Goal: Find specific page/section: Find specific page/section

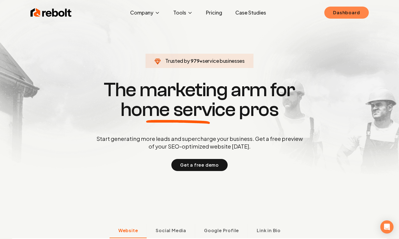
click at [351, 10] on link "Dashboard" at bounding box center [346, 13] width 44 height 12
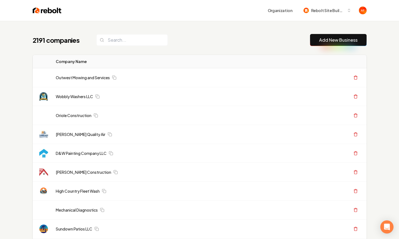
scroll to position [1, 0]
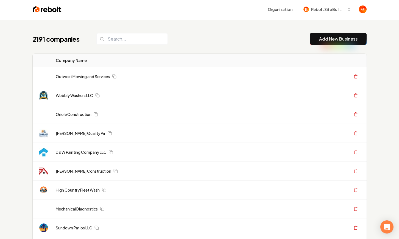
click at [127, 40] on input "search" at bounding box center [131, 39] width 71 height 12
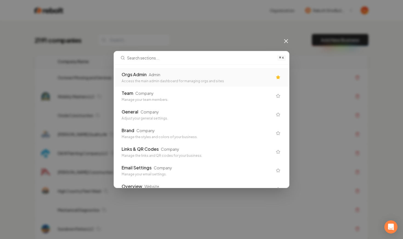
click at [153, 72] on div "Admin" at bounding box center [155, 74] width 12 height 5
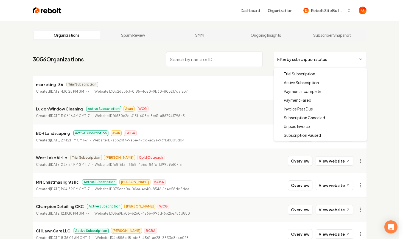
click at [306, 59] on html "Dashboard Organization Rebolt Site Builder Organizations Spam Review SMM Ongoin…" at bounding box center [201, 119] width 403 height 239
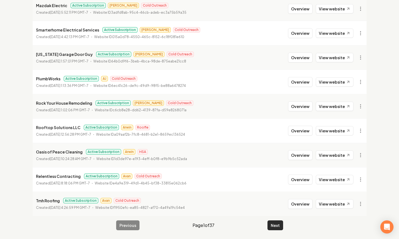
click at [275, 223] on button "Next" at bounding box center [275, 226] width 16 height 10
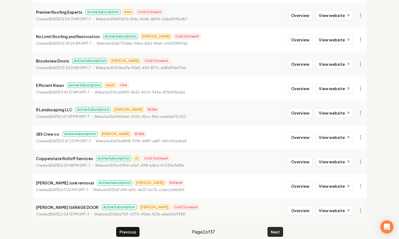
click at [277, 227] on button "Next" at bounding box center [275, 232] width 16 height 10
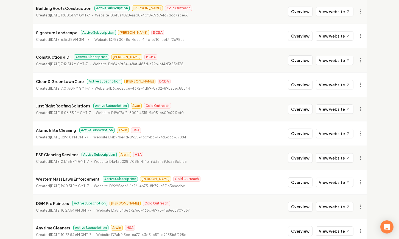
scroll to position [540, 0]
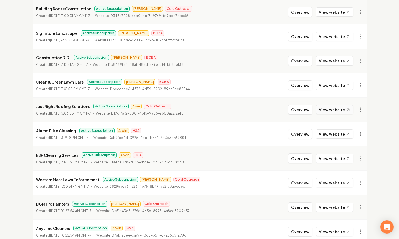
click at [331, 111] on link "View website" at bounding box center [335, 109] width 38 height 9
click at [304, 110] on button "Overview" at bounding box center [300, 110] width 24 height 10
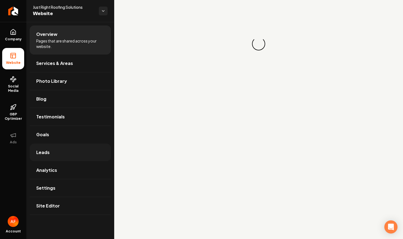
click at [58, 148] on link "Leads" at bounding box center [70, 153] width 81 height 18
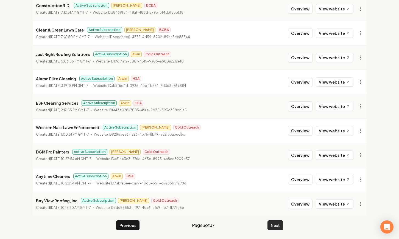
click at [274, 224] on button "Next" at bounding box center [275, 226] width 16 height 10
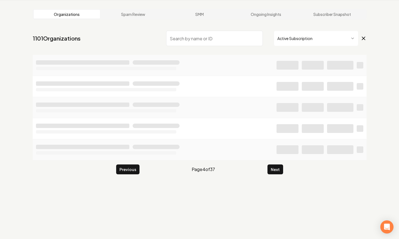
scroll to position [592, 0]
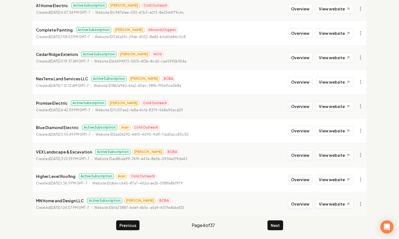
click at [309, 182] on button "Overview" at bounding box center [300, 180] width 24 height 10
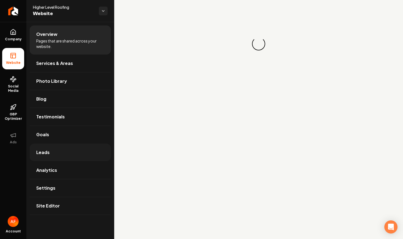
click at [57, 150] on link "Leads" at bounding box center [70, 153] width 81 height 18
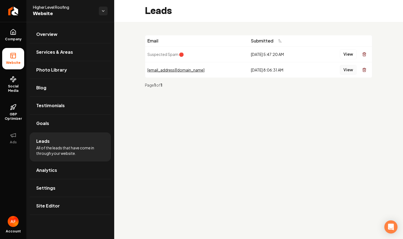
click at [349, 71] on button "View" at bounding box center [348, 70] width 17 height 10
drag, startPoint x: 54, startPoint y: 174, endPoint x: 23, endPoint y: 78, distance: 100.8
click at [54, 174] on link "Analytics" at bounding box center [70, 171] width 81 height 18
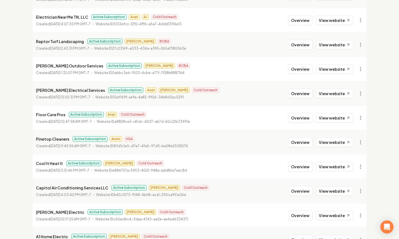
scroll to position [369, 0]
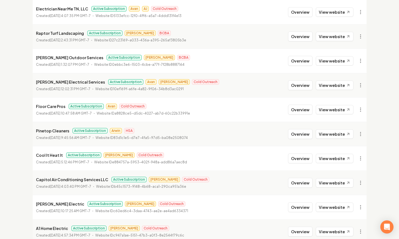
drag, startPoint x: 294, startPoint y: 86, endPoint x: 239, endPoint y: 92, distance: 55.5
click at [294, 86] on button "Overview" at bounding box center [300, 85] width 24 height 10
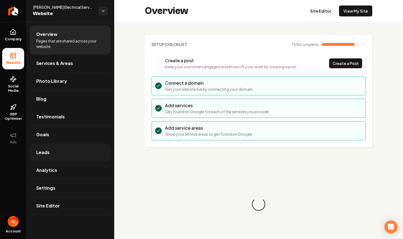
click at [55, 152] on link "Leads" at bounding box center [70, 153] width 81 height 18
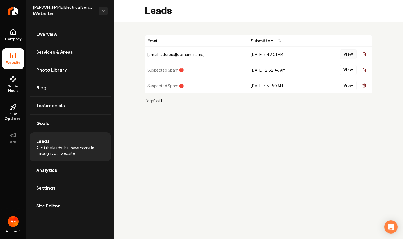
click at [355, 56] on button "View" at bounding box center [348, 54] width 17 height 10
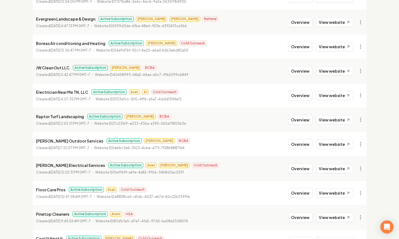
scroll to position [288, 0]
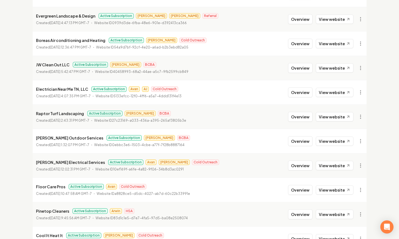
drag, startPoint x: 309, startPoint y: 192, endPoint x: 293, endPoint y: 172, distance: 26.0
click at [309, 192] on button "Overview" at bounding box center [300, 190] width 24 height 10
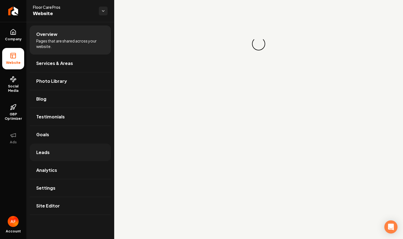
click at [54, 148] on link "Leads" at bounding box center [70, 153] width 81 height 18
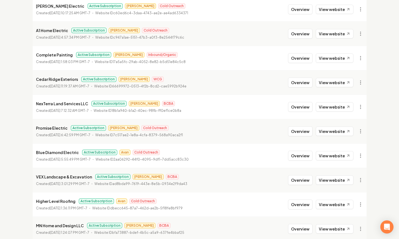
scroll to position [592, 0]
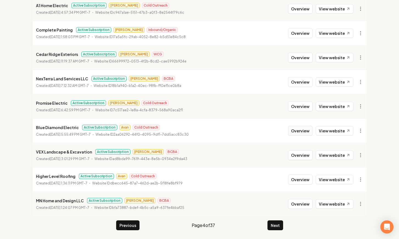
click at [307, 132] on button "Overview" at bounding box center [300, 131] width 24 height 10
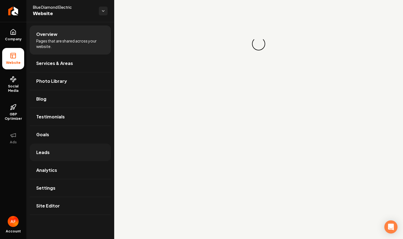
click at [71, 152] on link "Leads" at bounding box center [70, 153] width 81 height 18
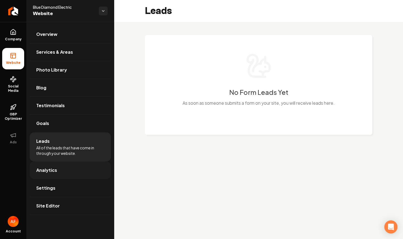
click at [71, 168] on link "Analytics" at bounding box center [70, 171] width 81 height 18
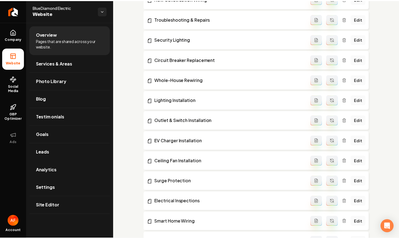
scroll to position [463, 0]
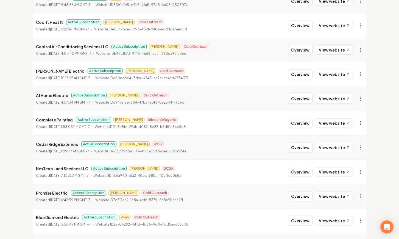
scroll to position [592, 0]
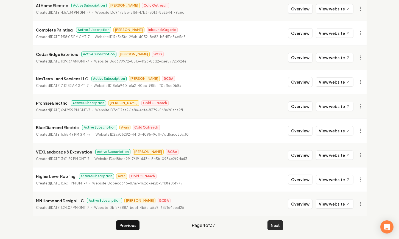
click at [277, 224] on button "Next" at bounding box center [275, 226] width 16 height 10
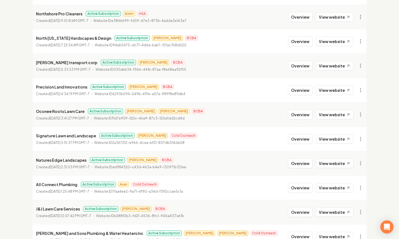
scroll to position [523, 0]
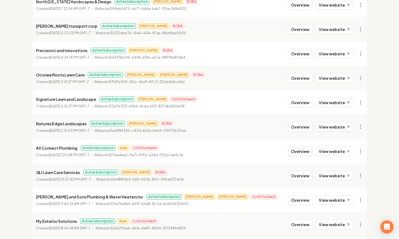
click at [310, 153] on button "Overview" at bounding box center [300, 152] width 24 height 10
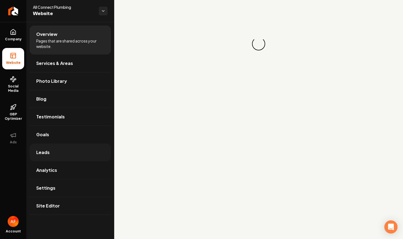
click at [70, 155] on link "Leads" at bounding box center [70, 153] width 81 height 18
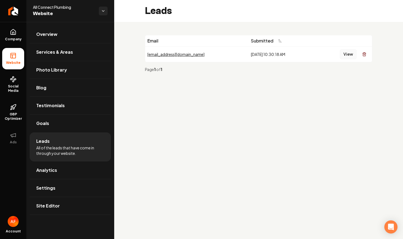
click at [342, 53] on button "View" at bounding box center [348, 54] width 17 height 10
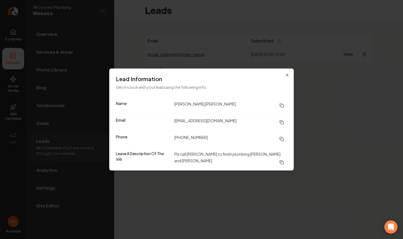
drag, startPoint x: 305, startPoint y: 23, endPoint x: 334, endPoint y: 24, distance: 28.3
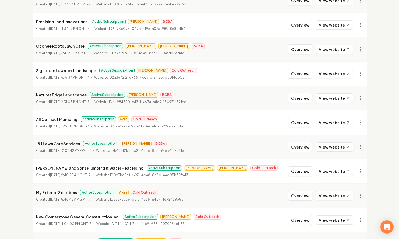
scroll to position [582, 0]
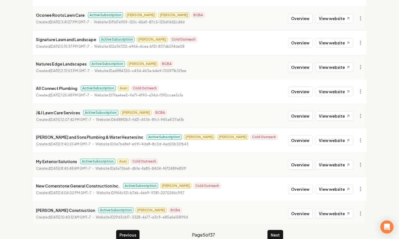
drag, startPoint x: 307, startPoint y: 165, endPoint x: 257, endPoint y: 164, distance: 49.7
click at [307, 165] on button "Overview" at bounding box center [300, 165] width 24 height 10
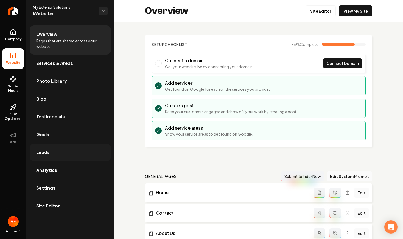
click at [63, 146] on link "Leads" at bounding box center [70, 153] width 81 height 18
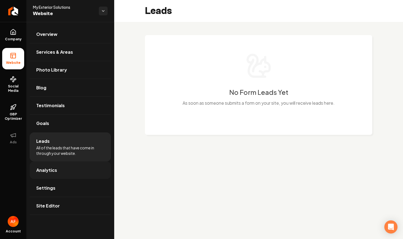
click at [55, 169] on span "Analytics" at bounding box center [46, 170] width 21 height 7
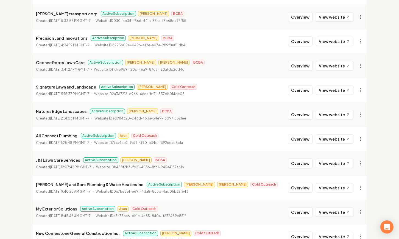
scroll to position [592, 0]
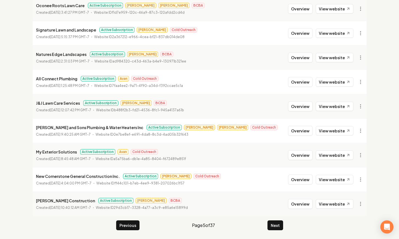
click at [267, 228] on div "Previous Page 5 of 37 Next" at bounding box center [199, 226] width 167 height 10
click at [270, 226] on button "Next" at bounding box center [275, 226] width 16 height 10
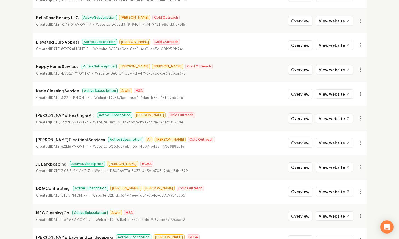
scroll to position [592, 0]
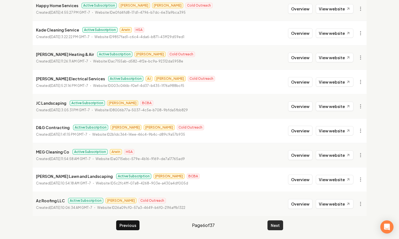
click at [276, 223] on button "Next" at bounding box center [275, 226] width 16 height 10
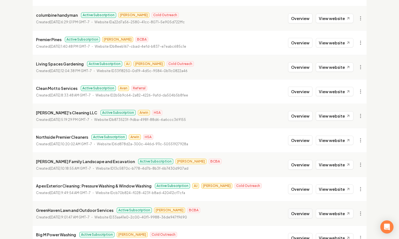
scroll to position [221, 0]
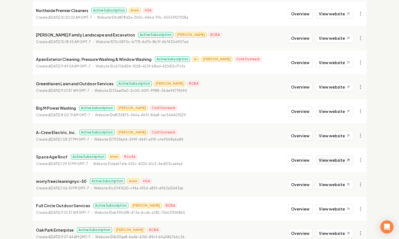
click at [336, 164] on link "View website" at bounding box center [335, 160] width 38 height 9
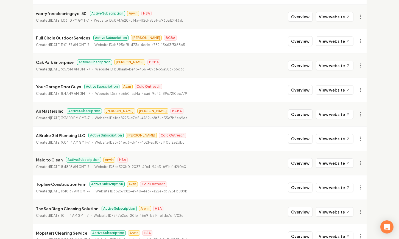
scroll to position [389, 0]
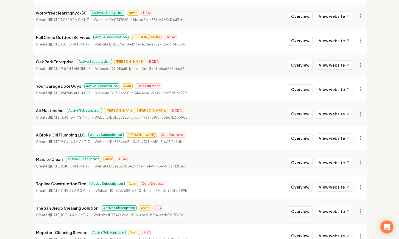
click at [299, 183] on button "Overview" at bounding box center [300, 187] width 24 height 10
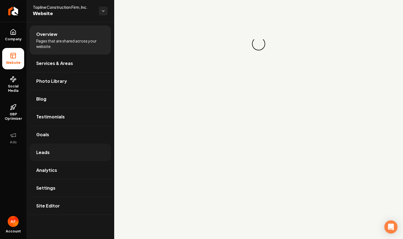
click at [64, 155] on link "Leads" at bounding box center [70, 153] width 81 height 18
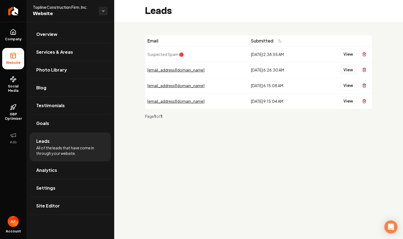
click at [346, 68] on button "View" at bounding box center [348, 70] width 17 height 10
drag, startPoint x: 350, startPoint y: 137, endPoint x: 117, endPoint y: 66, distance: 243.0
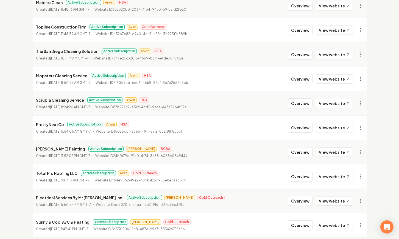
scroll to position [547, 0]
click at [304, 177] on button "Overview" at bounding box center [300, 177] width 24 height 10
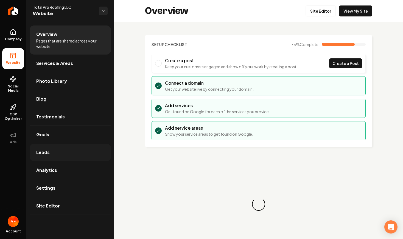
click at [63, 156] on link "Leads" at bounding box center [70, 153] width 81 height 18
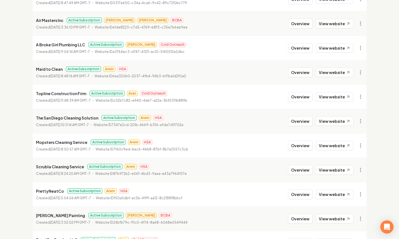
scroll to position [592, 0]
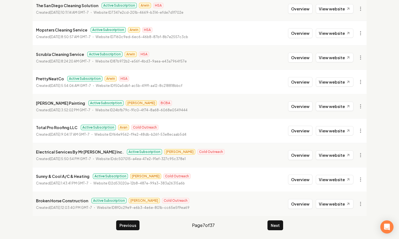
drag, startPoint x: 280, startPoint y: 225, endPoint x: 385, endPoint y: 150, distance: 129.2
click at [281, 225] on button "Next" at bounding box center [275, 226] width 16 height 10
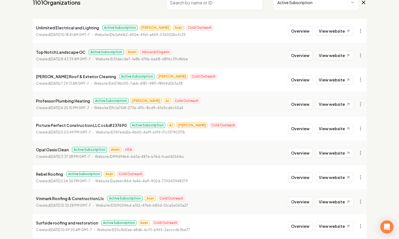
scroll to position [96, 0]
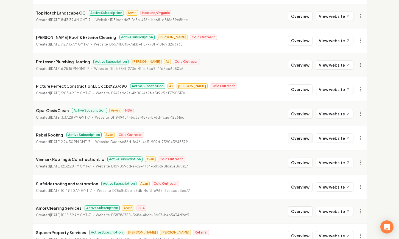
click at [302, 135] on button "Overview" at bounding box center [300, 138] width 24 height 10
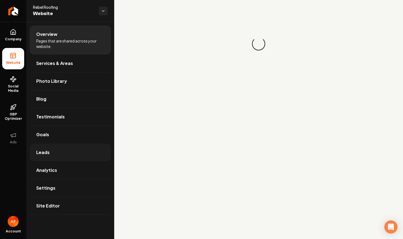
click at [93, 152] on link "Leads" at bounding box center [70, 153] width 81 height 18
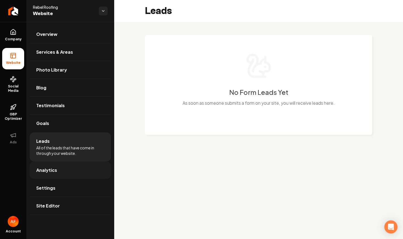
click at [68, 166] on link "Analytics" at bounding box center [70, 171] width 81 height 18
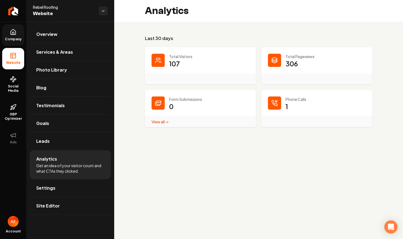
click at [10, 35] on icon at bounding box center [13, 32] width 7 height 7
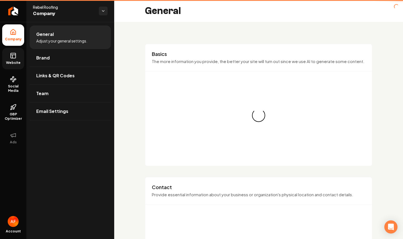
click at [5, 52] on link "Website" at bounding box center [13, 58] width 22 height 21
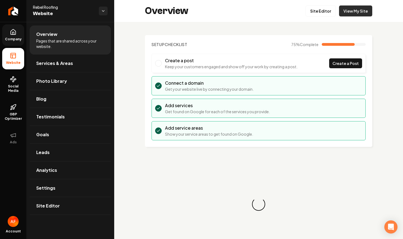
click at [347, 13] on link "View My Site" at bounding box center [355, 10] width 33 height 11
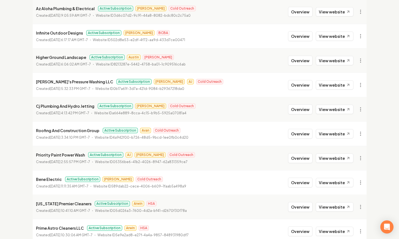
scroll to position [358, 0]
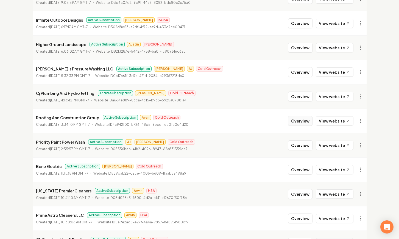
click at [301, 121] on button "Overview" at bounding box center [300, 121] width 24 height 10
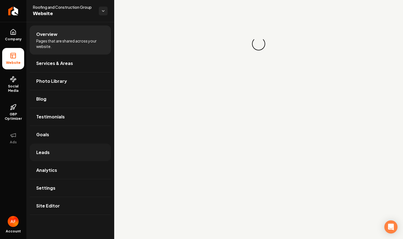
click at [77, 149] on link "Leads" at bounding box center [70, 153] width 81 height 18
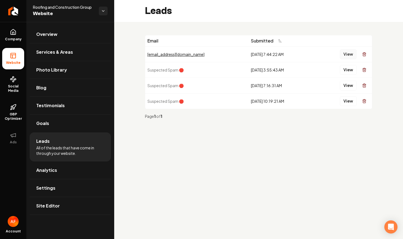
click at [345, 58] on button "View" at bounding box center [348, 54] width 17 height 10
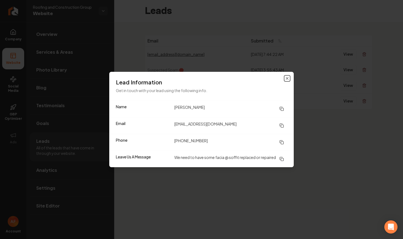
drag, startPoint x: 288, startPoint y: 73, endPoint x: 187, endPoint y: 32, distance: 109.6
click at [288, 76] on icon "button" at bounding box center [287, 78] width 4 height 4
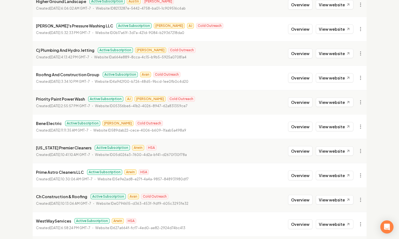
scroll to position [436, 0]
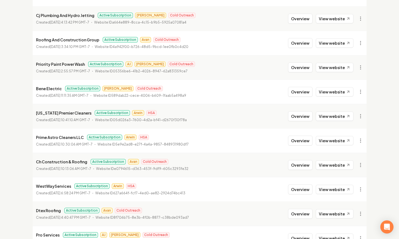
drag, startPoint x: 295, startPoint y: 166, endPoint x: 283, endPoint y: 166, distance: 11.5
click at [295, 166] on button "Overview" at bounding box center [300, 165] width 24 height 10
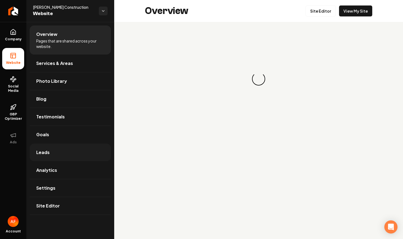
click at [73, 155] on link "Leads" at bounding box center [70, 153] width 81 height 18
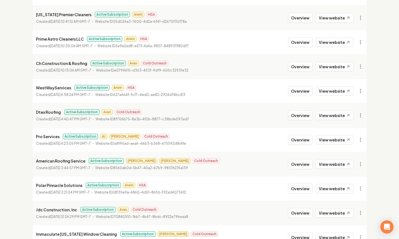
scroll to position [535, 0]
click at [302, 111] on button "Overview" at bounding box center [300, 115] width 24 height 10
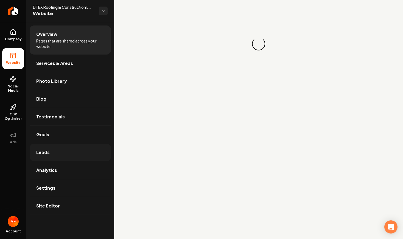
click at [64, 150] on link "Leads" at bounding box center [70, 153] width 81 height 18
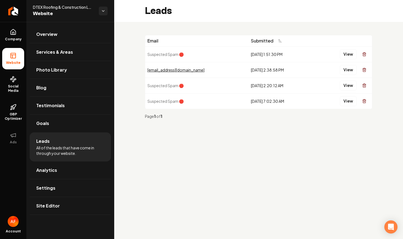
click at [348, 77] on td "View" at bounding box center [343, 70] width 58 height 16
click at [350, 74] on button "View" at bounding box center [348, 70] width 17 height 10
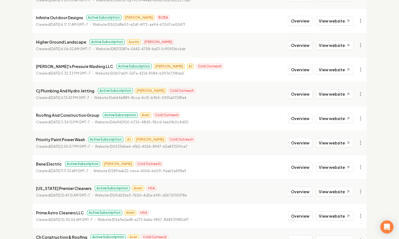
scroll to position [592, 0]
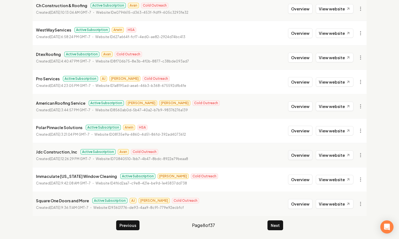
click at [304, 158] on button "Overview" at bounding box center [300, 155] width 24 height 10
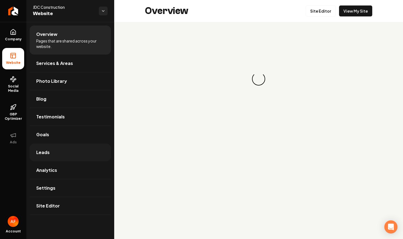
click at [52, 152] on link "Leads" at bounding box center [70, 153] width 81 height 18
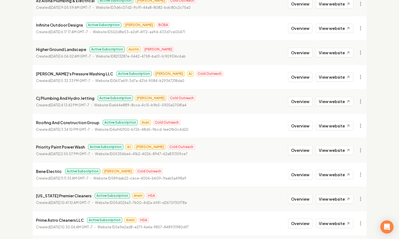
scroll to position [592, 0]
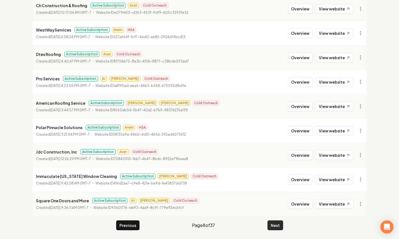
click at [274, 229] on button "Next" at bounding box center [275, 226] width 16 height 10
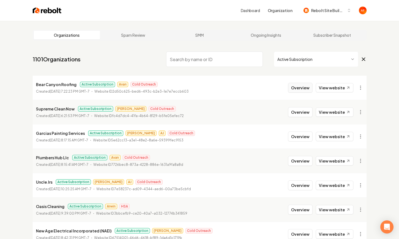
click at [292, 86] on button "Overview" at bounding box center [300, 88] width 24 height 10
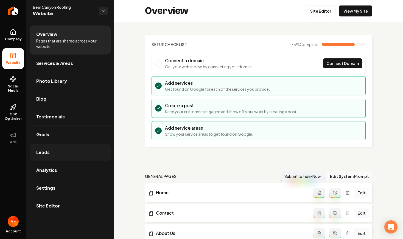
click at [55, 148] on link "Leads" at bounding box center [70, 153] width 81 height 18
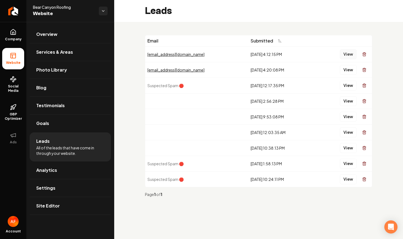
click at [346, 53] on button "View" at bounding box center [348, 54] width 17 height 10
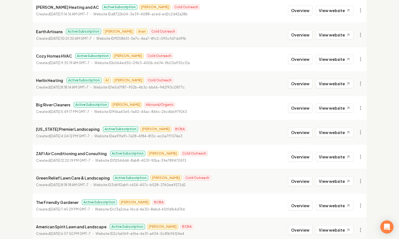
scroll to position [592, 0]
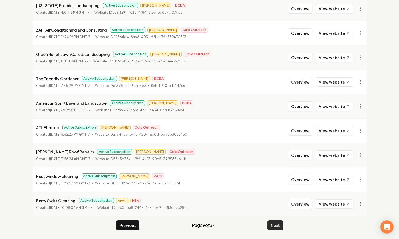
click at [274, 228] on button "Next" at bounding box center [275, 226] width 16 height 10
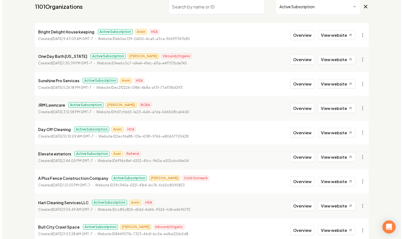
scroll to position [54, 0]
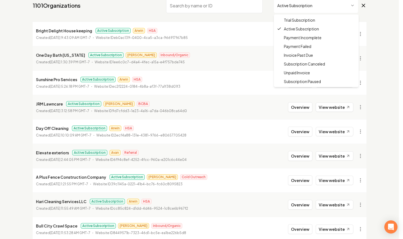
click at [305, 3] on html "Dashboard Organization Rebolt Site Builder Organizations Spam Review SMM Ongoin…" at bounding box center [201, 65] width 403 height 239
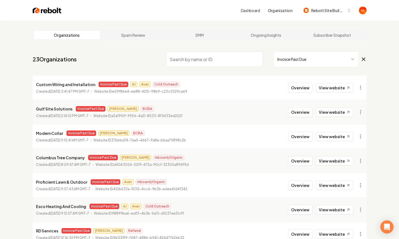
click at [40, 8] on img at bounding box center [47, 11] width 29 height 8
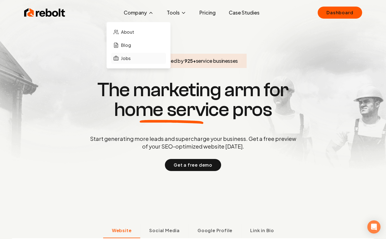
click at [136, 55] on link "Jobs" at bounding box center [138, 58] width 55 height 11
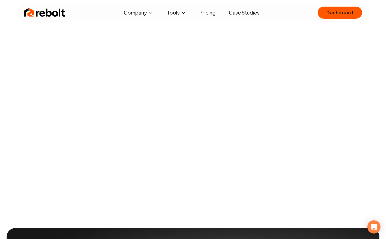
scroll to position [48, 0]
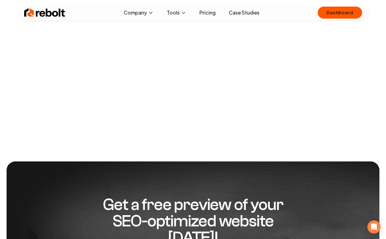
scroll to position [658, 0]
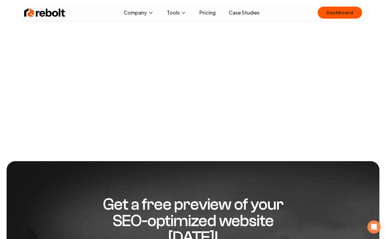
click at [55, 19] on div "Rebolt Company About Blog Jobs Tools Google Review QR Code Generator Google Bus…" at bounding box center [193, 12] width 351 height 16
click at [52, 15] on img at bounding box center [44, 12] width 41 height 11
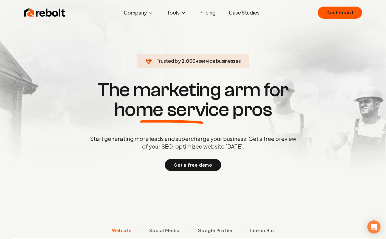
click at [205, 12] on link "Pricing" at bounding box center [207, 12] width 25 height 11
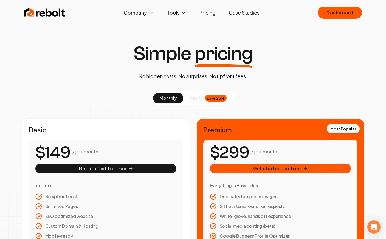
click at [204, 104] on div "monthly yearly save 25%" at bounding box center [193, 98] width 84 height 14
drag, startPoint x: 195, startPoint y: 102, endPoint x: 189, endPoint y: 103, distance: 5.9
click at [195, 102] on button "yearly save 25%" at bounding box center [208, 98] width 50 height 10
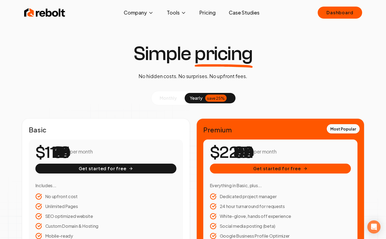
click at [172, 99] on span "monthly" at bounding box center [168, 98] width 17 height 6
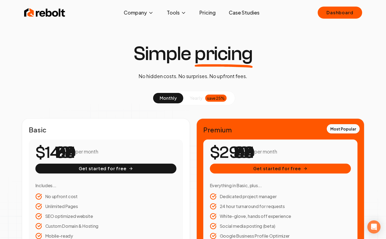
click at [244, 12] on link "Case Studies" at bounding box center [245, 12] width 40 height 11
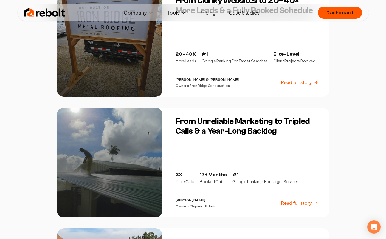
scroll to position [338, 0]
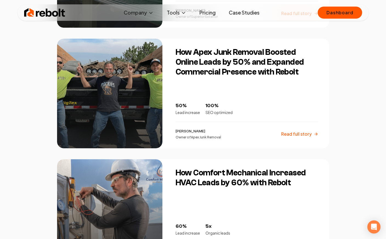
click at [57, 10] on img at bounding box center [44, 12] width 41 height 11
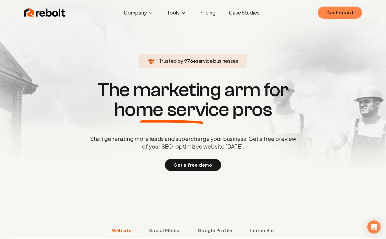
click at [335, 12] on link "Dashboard" at bounding box center [340, 13] width 44 height 12
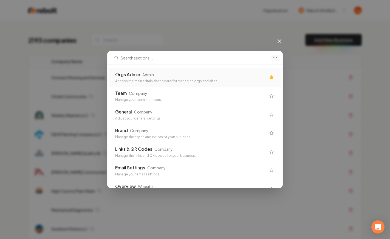
click at [127, 80] on div "Access the main admin dashboard for managing orgs and sites" at bounding box center [190, 81] width 151 height 4
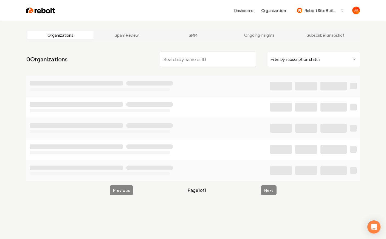
click at [188, 63] on input "search" at bounding box center [208, 59] width 97 height 15
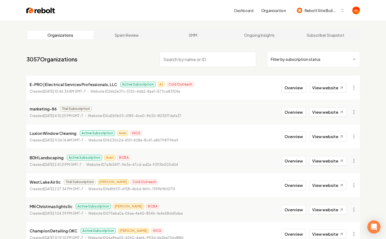
type input "a"
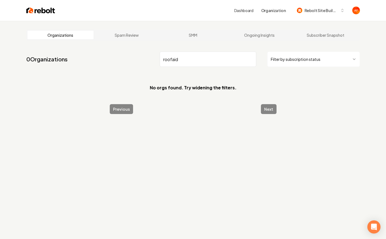
type input "roofaid"
click at [252, 60] on input "roofaid" at bounding box center [208, 59] width 97 height 15
click at [251, 60] on input "roofaid" at bounding box center [208, 59] width 97 height 15
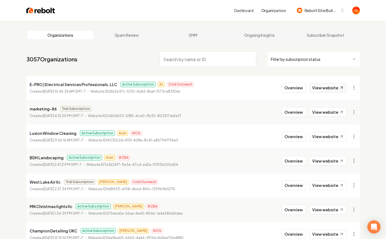
click at [320, 89] on link "View website" at bounding box center [328, 87] width 38 height 9
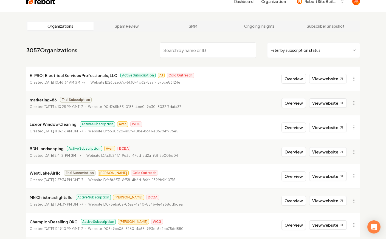
scroll to position [10, 0]
